Goal: Task Accomplishment & Management: Manage account settings

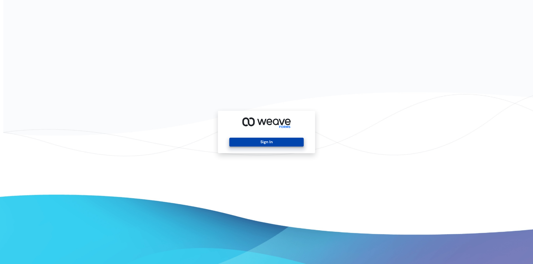
click at [234, 144] on button "Sign In" at bounding box center [266, 142] width 74 height 9
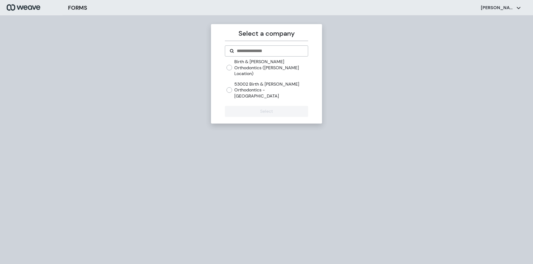
click at [237, 72] on div "Birth & [PERSON_NAME] Orthodontics ([PERSON_NAME] Location) 53002 Birth & [PERS…" at bounding box center [266, 79] width 81 height 40
click at [242, 69] on label "Birth & [PERSON_NAME] Orthodontics ([PERSON_NAME] Location)" at bounding box center [271, 68] width 74 height 18
click at [268, 106] on button "Select" at bounding box center [266, 111] width 83 height 11
